Goal: Task Accomplishment & Management: Use online tool/utility

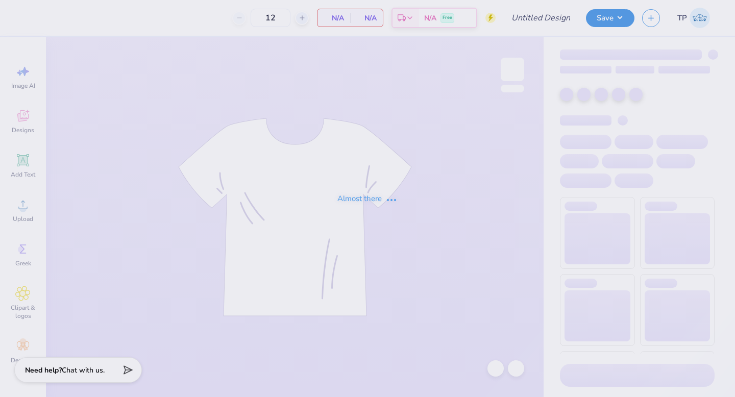
type input "SDT x DPHI Homecoming"
type input "80"
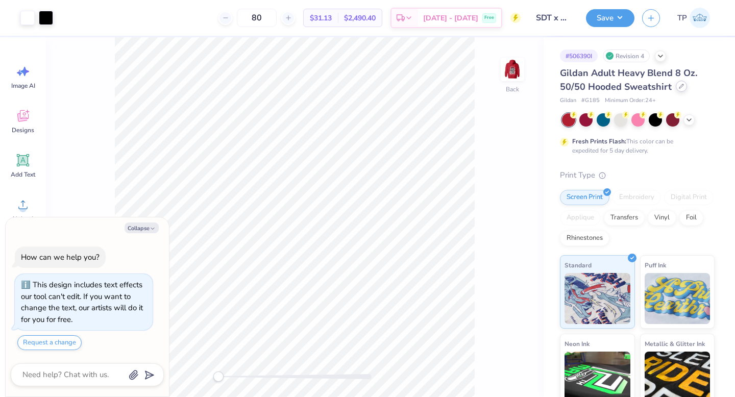
click at [679, 89] on div at bounding box center [681, 86] width 11 height 11
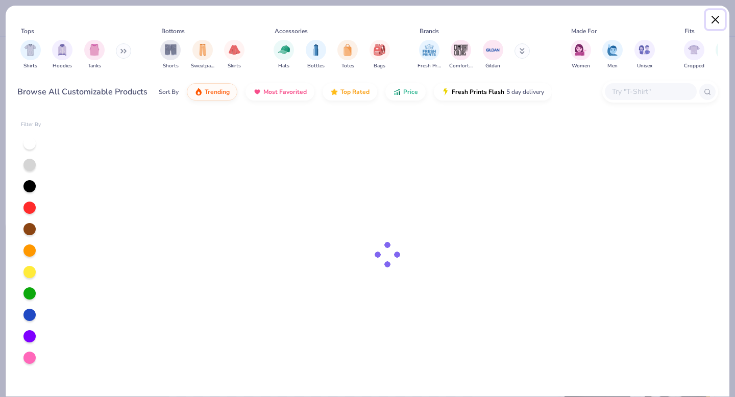
click at [713, 20] on button "Close" at bounding box center [715, 19] width 19 height 19
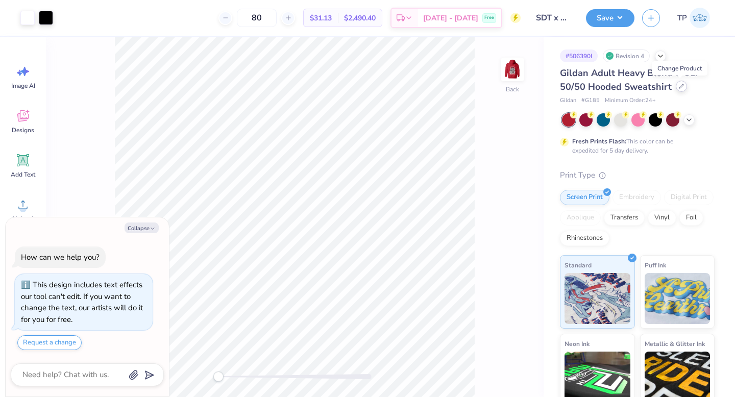
click at [680, 88] on icon at bounding box center [681, 86] width 5 height 5
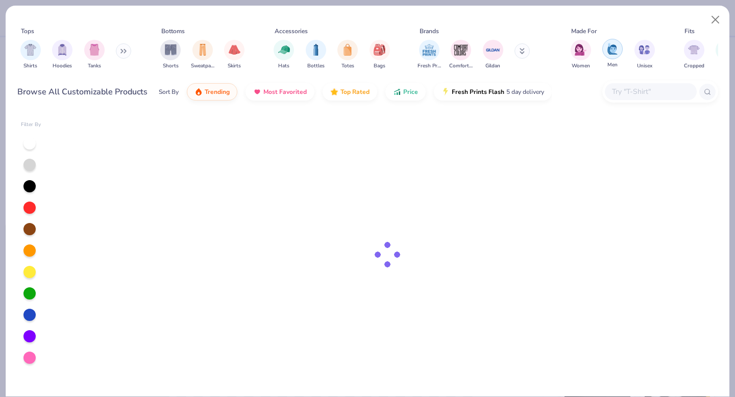
type textarea "x"
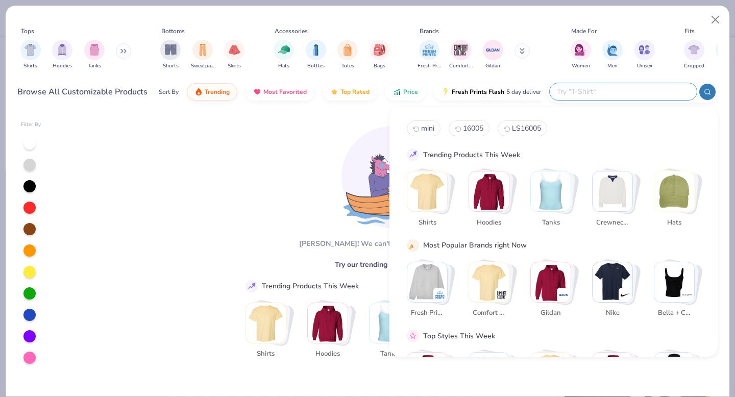
click at [647, 91] on input "text" at bounding box center [623, 92] width 134 height 12
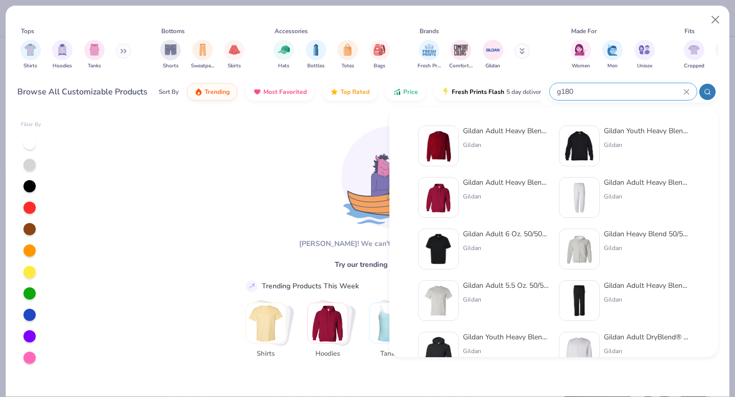
type input "g180"
click at [484, 140] on div "Gildan" at bounding box center [506, 144] width 86 height 9
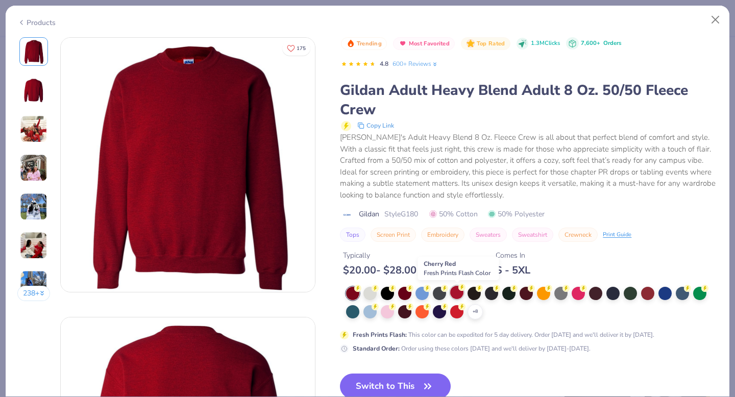
click at [460, 289] on circle at bounding box center [461, 287] width 7 height 7
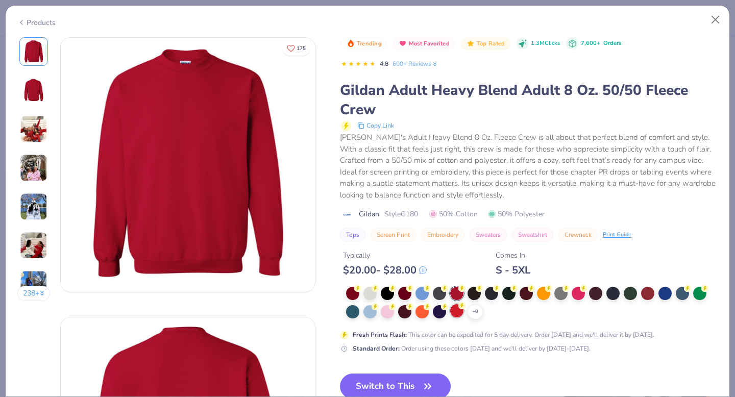
click at [460, 314] on div at bounding box center [456, 310] width 13 height 13
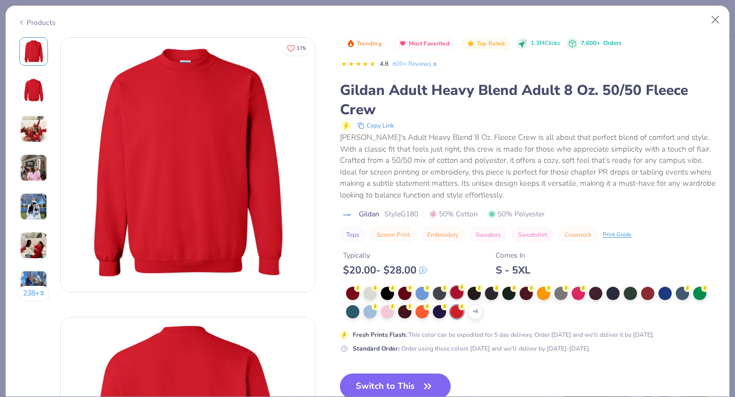
click at [462, 293] on div at bounding box center [456, 292] width 13 height 13
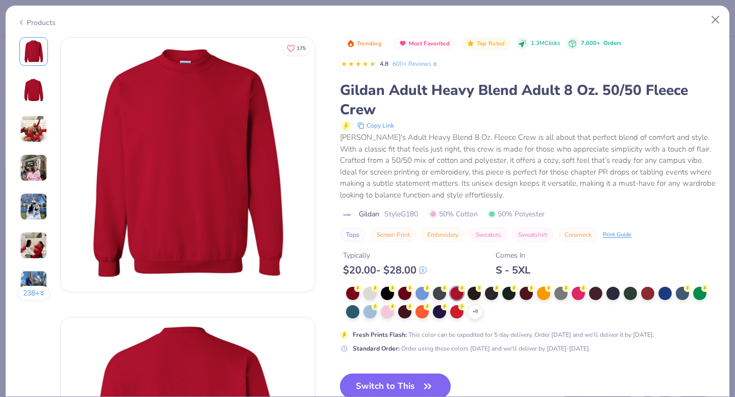
click at [380, 380] on button "Switch to This" at bounding box center [395, 387] width 111 height 26
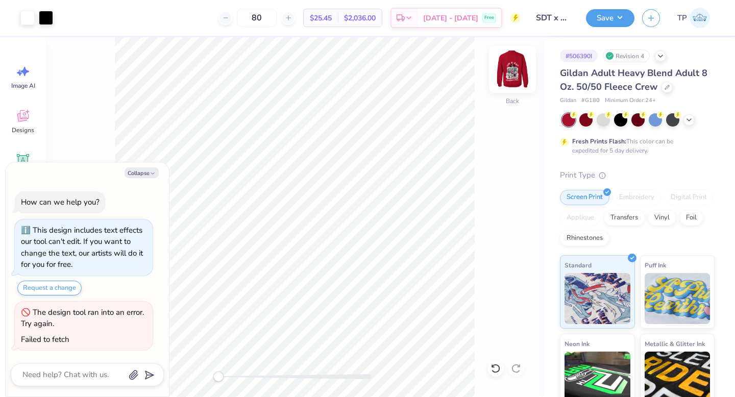
click at [503, 81] on div at bounding box center [512, 69] width 47 height 47
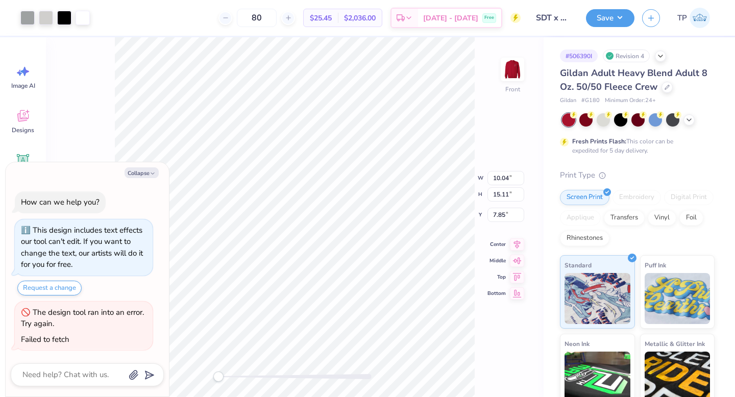
type textarea "x"
type input "3.00"
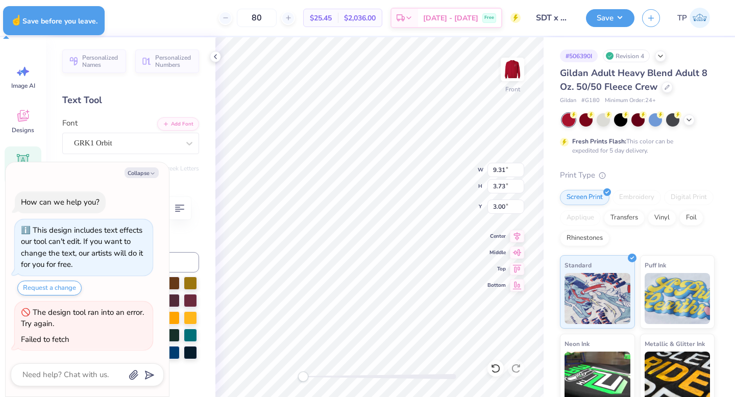
type textarea "x"
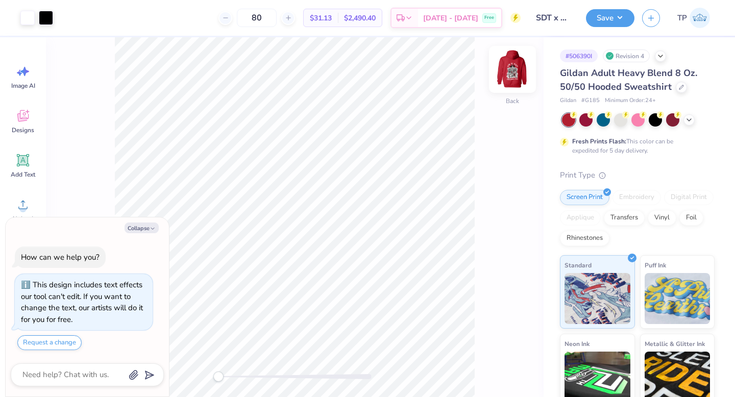
click at [515, 80] on img at bounding box center [512, 69] width 41 height 41
click at [691, 118] on icon at bounding box center [689, 119] width 8 height 8
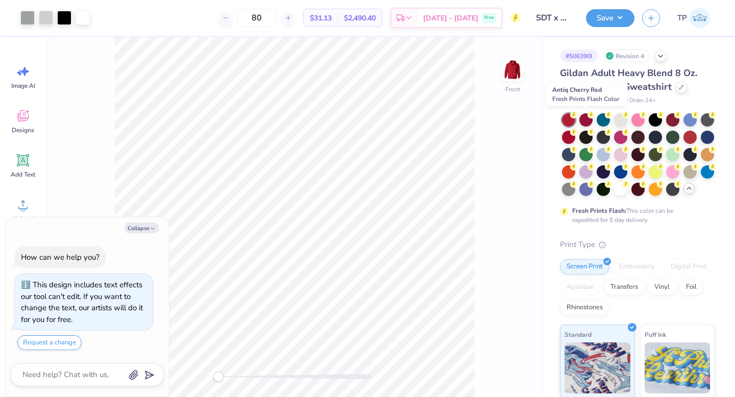
click at [586, 119] on div at bounding box center [585, 119] width 13 height 13
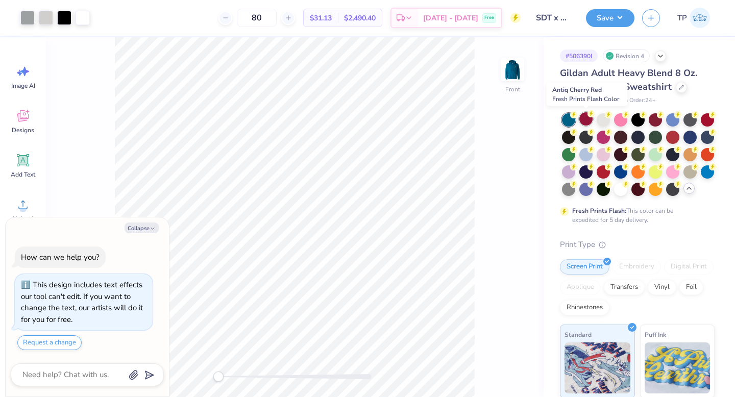
click at [586, 119] on div at bounding box center [585, 118] width 13 height 13
click at [512, 83] on div at bounding box center [512, 69] width 47 height 47
click at [605, 171] on div at bounding box center [603, 171] width 13 height 13
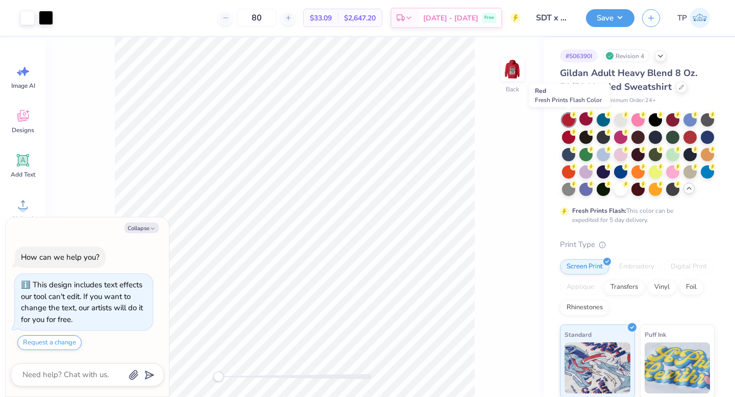
click at [572, 119] on div at bounding box center [568, 119] width 13 height 13
click at [508, 71] on img at bounding box center [512, 69] width 41 height 41
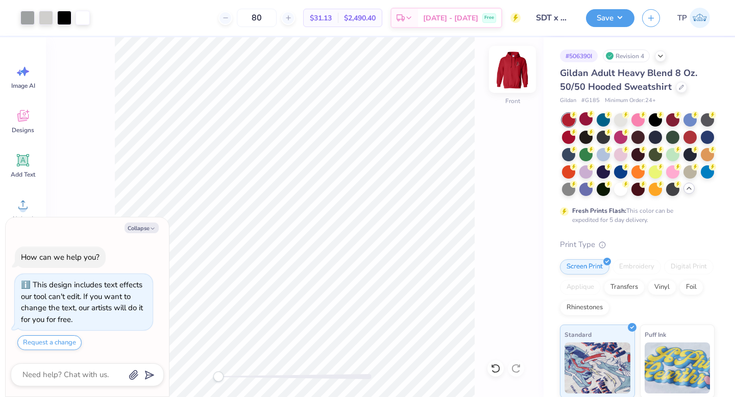
click at [508, 86] on div "Front" at bounding box center [512, 76] width 23 height 36
type textarea "x"
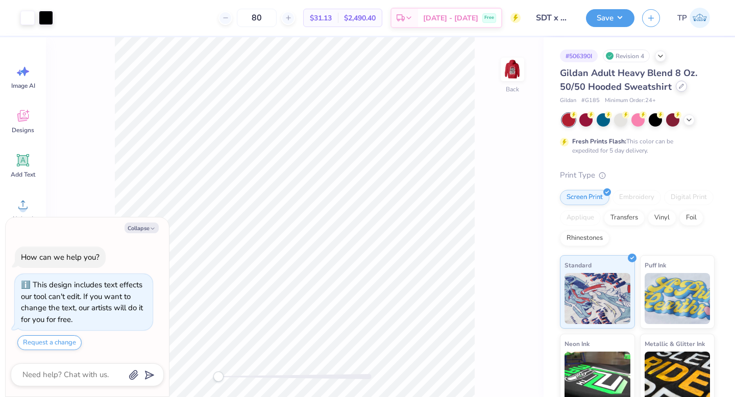
click at [679, 89] on div at bounding box center [681, 86] width 11 height 11
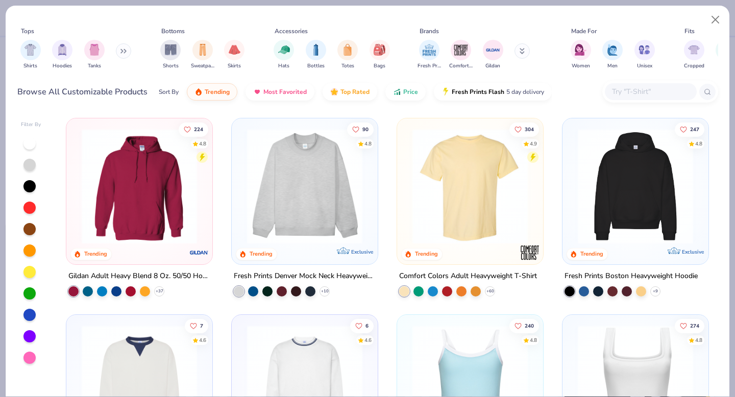
type textarea "x"
click at [636, 90] on input "text" at bounding box center [650, 92] width 79 height 12
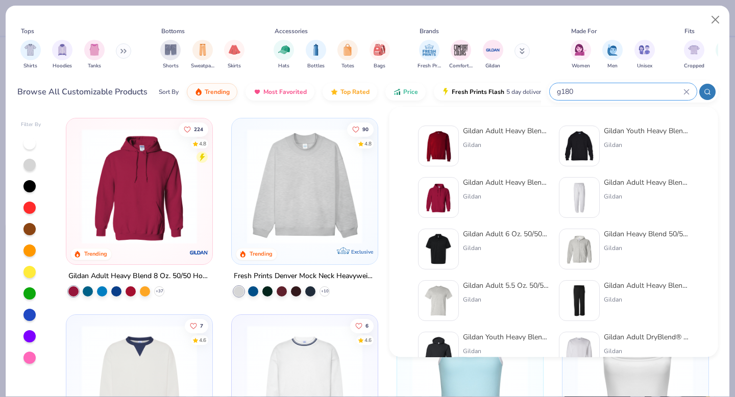
type input "g180"
click at [487, 143] on div "Gildan" at bounding box center [506, 144] width 86 height 9
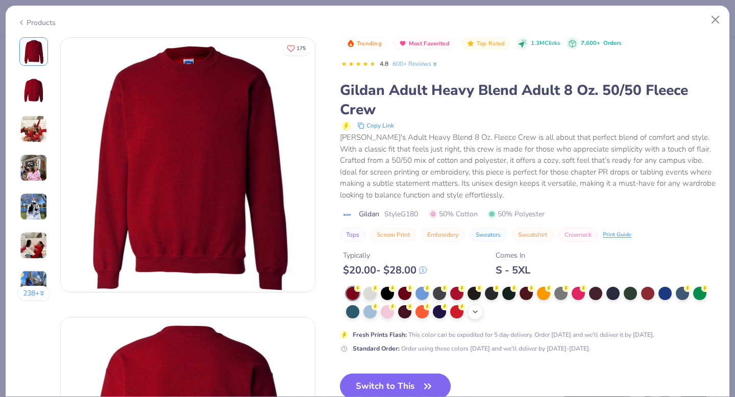
click at [470, 312] on div "+ 8" at bounding box center [475, 311] width 15 height 15
click at [459, 297] on div at bounding box center [456, 292] width 13 height 13
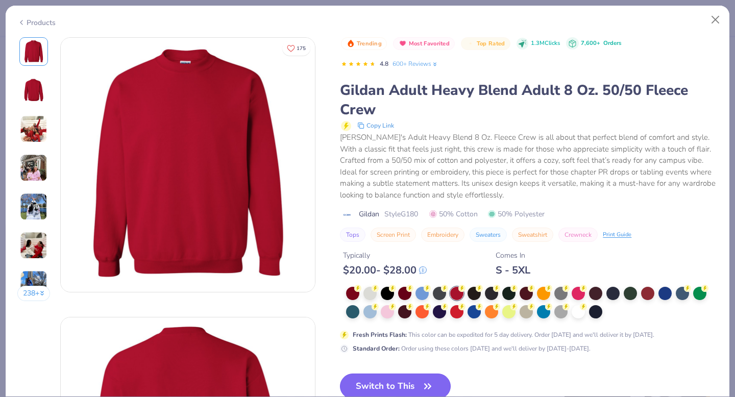
click at [388, 378] on button "Switch to This" at bounding box center [395, 387] width 111 height 26
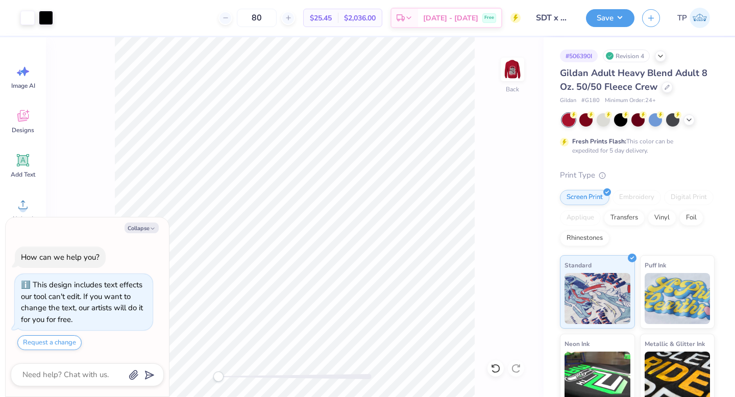
click at [496, 76] on div "Back" at bounding box center [295, 217] width 498 height 360
click at [509, 76] on img at bounding box center [512, 69] width 41 height 41
type textarea "x"
type input "3.00"
click at [618, 15] on button "Save" at bounding box center [610, 17] width 49 height 18
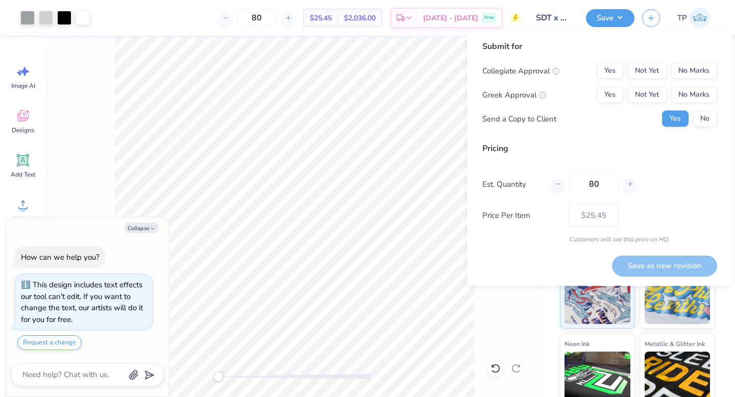
click at [640, 86] on div "Collegiate Approval Yes Not Yet No Marks Greek Approval Yes Not Yet No Marks Se…" at bounding box center [599, 95] width 235 height 64
click at [640, 88] on button "Not Yet" at bounding box center [646, 95] width 39 height 16
click at [640, 69] on button "Not Yet" at bounding box center [646, 71] width 39 height 16
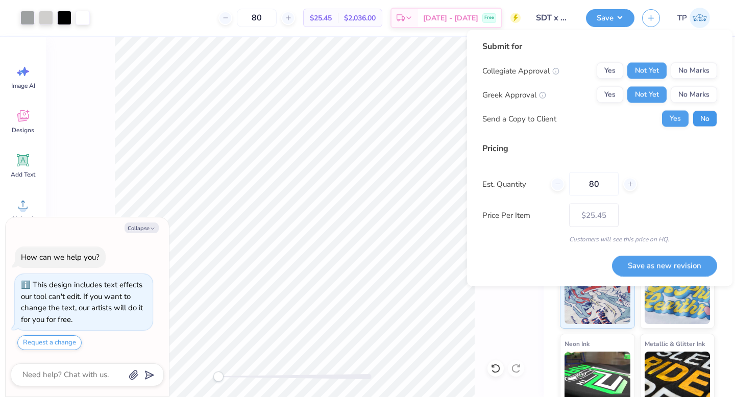
click at [697, 118] on button "No" at bounding box center [705, 119] width 25 height 16
click at [666, 263] on button "Save as new revision" at bounding box center [664, 265] width 105 height 21
type textarea "x"
type input "– –"
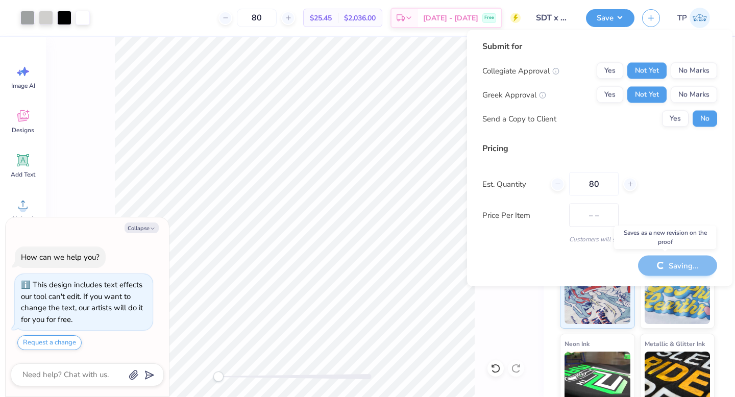
type textarea "x"
type input "$25.45"
type textarea "x"
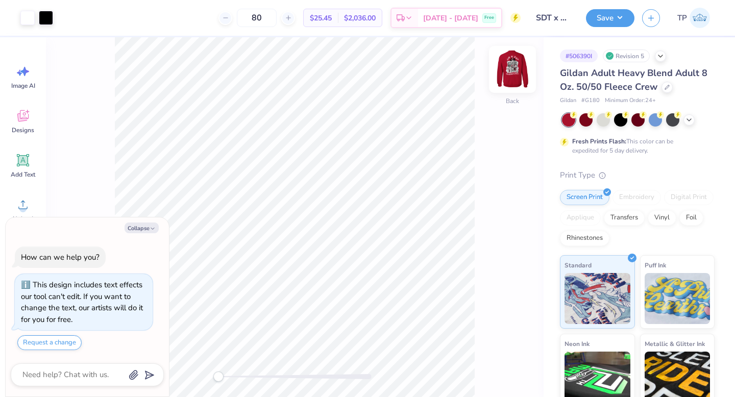
click at [520, 67] on img at bounding box center [512, 69] width 41 height 41
click at [690, 122] on icon at bounding box center [689, 119] width 8 height 8
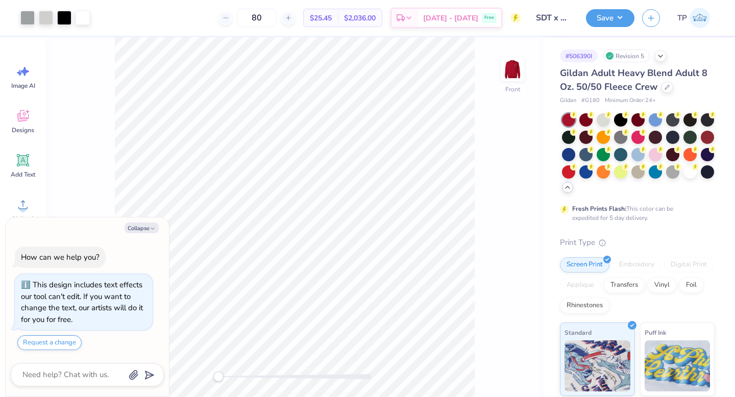
click at [570, 166] on circle at bounding box center [573, 166] width 7 height 7
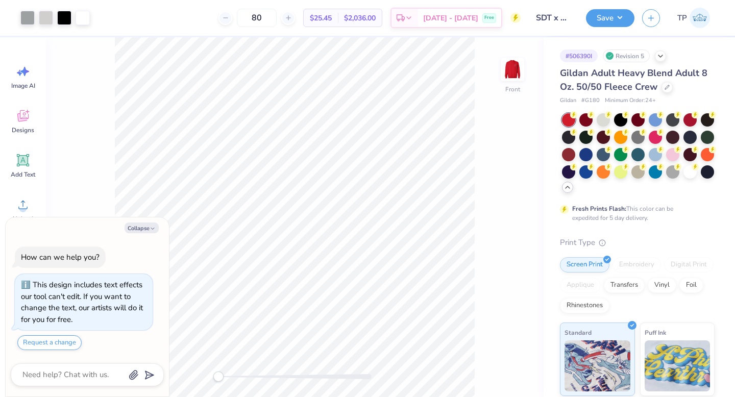
click at [589, 25] on div "Save" at bounding box center [610, 18] width 49 height 18
click at [595, 23] on button "Save" at bounding box center [610, 17] width 49 height 18
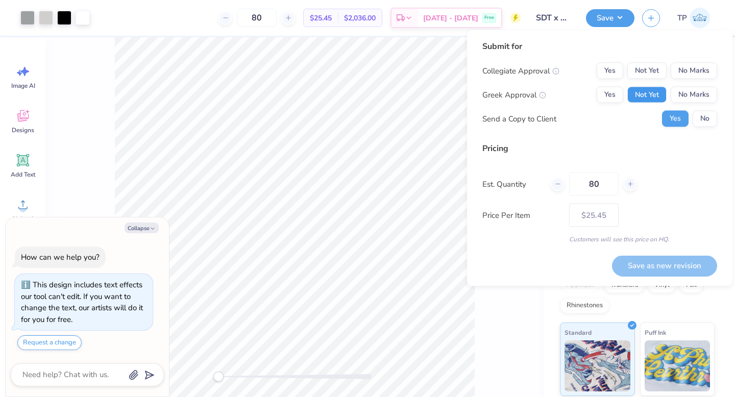
click at [638, 100] on button "Not Yet" at bounding box center [646, 95] width 39 height 16
click at [644, 76] on button "Not Yet" at bounding box center [646, 71] width 39 height 16
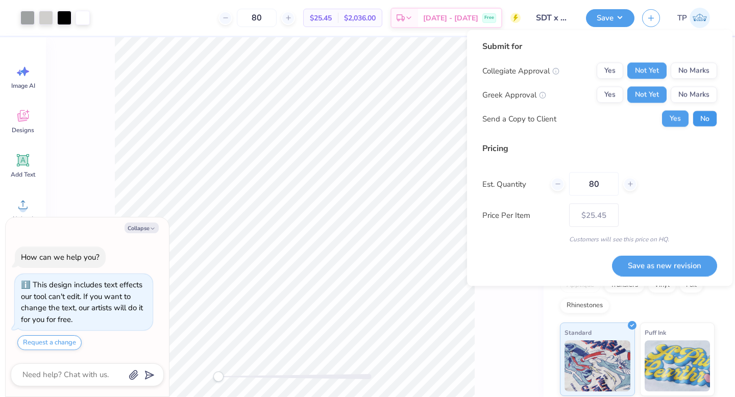
click at [706, 117] on button "No" at bounding box center [705, 119] width 25 height 16
click at [641, 259] on button "Save as new revision" at bounding box center [664, 265] width 105 height 21
type textarea "x"
type input "– –"
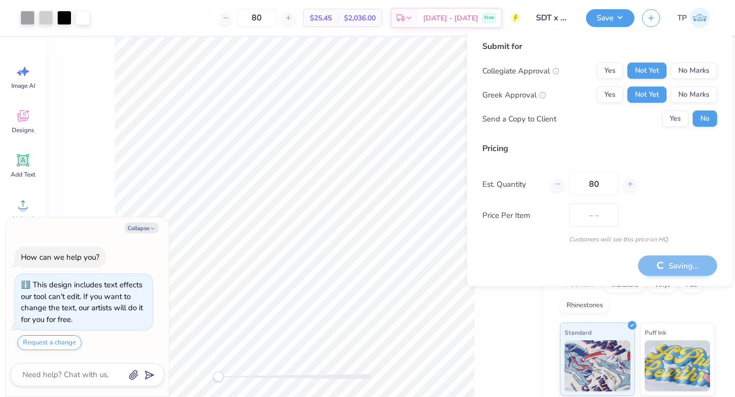
type textarea "x"
type input "$25.45"
type textarea "x"
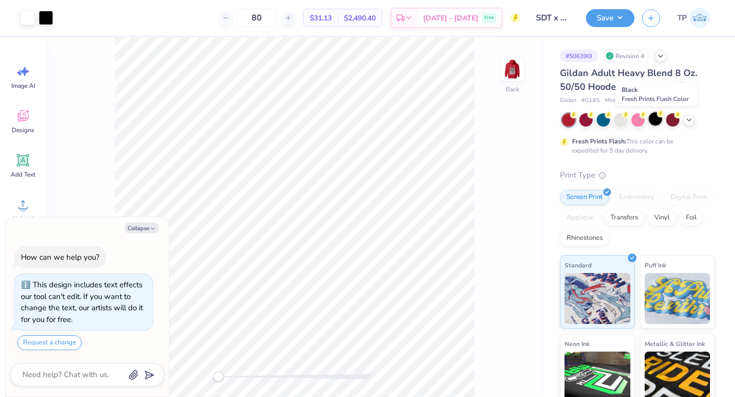
click at [650, 115] on div at bounding box center [655, 118] width 13 height 13
click at [47, 20] on div at bounding box center [46, 17] width 14 height 14
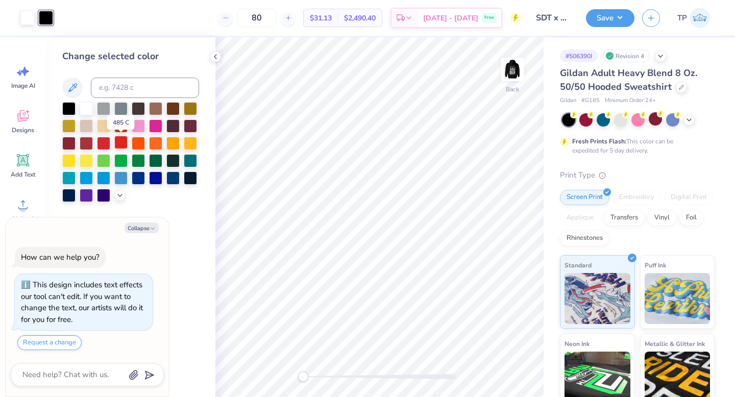
click at [123, 140] on div at bounding box center [120, 142] width 13 height 13
click at [104, 148] on div at bounding box center [103, 142] width 13 height 13
click at [515, 74] on img at bounding box center [512, 69] width 41 height 41
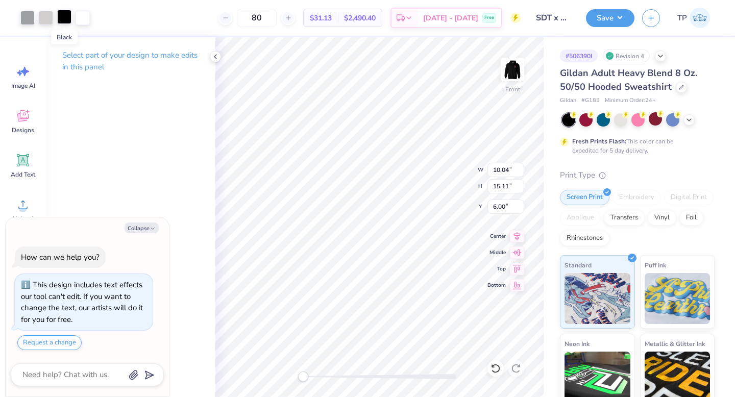
click at [62, 12] on div at bounding box center [64, 17] width 14 height 14
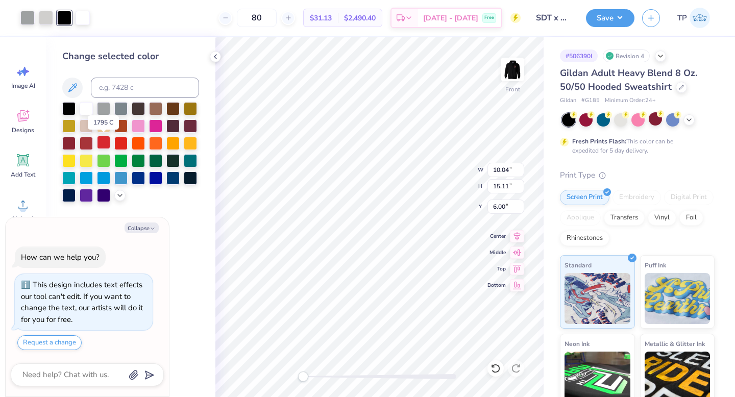
click at [101, 140] on div at bounding box center [103, 142] width 13 height 13
click at [70, 111] on div at bounding box center [68, 107] width 13 height 13
click at [106, 141] on div at bounding box center [103, 142] width 13 height 13
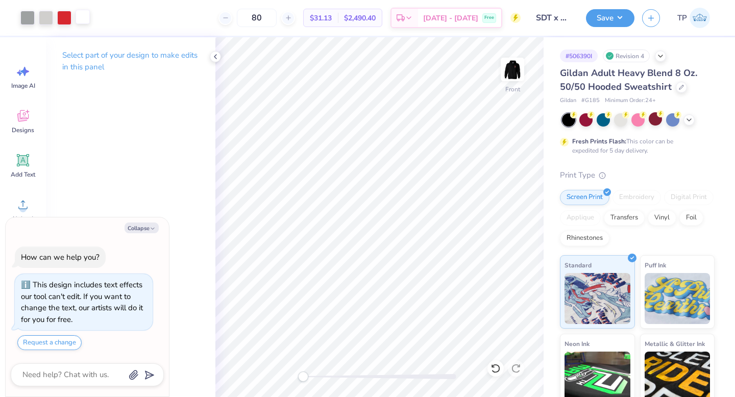
click at [85, 19] on div at bounding box center [83, 17] width 14 height 14
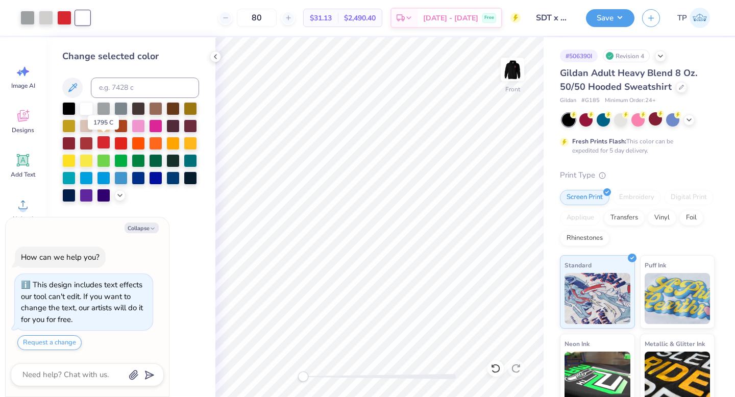
click at [109, 141] on div at bounding box center [103, 142] width 13 height 13
click at [82, 108] on div at bounding box center [86, 107] width 13 height 13
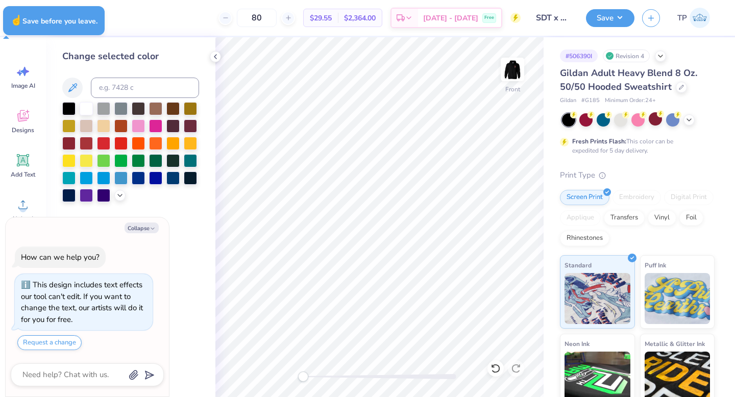
type textarea "x"
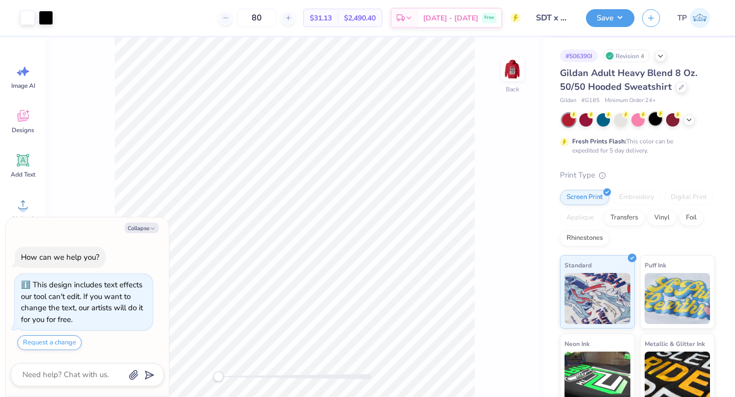
click at [653, 117] on div at bounding box center [655, 118] width 13 height 13
click at [515, 77] on img at bounding box center [512, 69] width 20 height 20
click at [514, 76] on img at bounding box center [512, 69] width 41 height 41
type textarea "x"
